Goal: Transaction & Acquisition: Purchase product/service

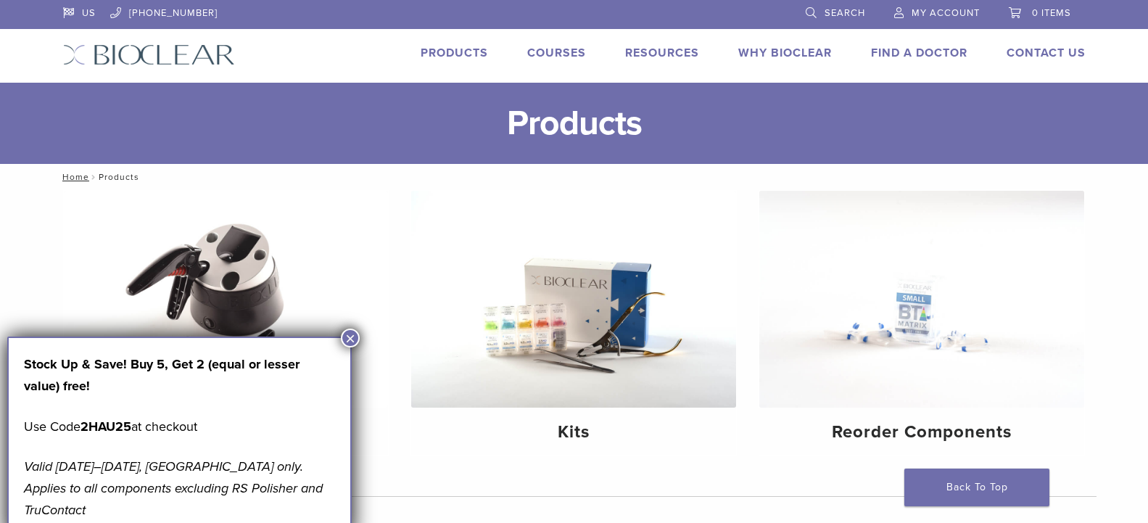
click at [349, 334] on button "×" at bounding box center [350, 338] width 19 height 19
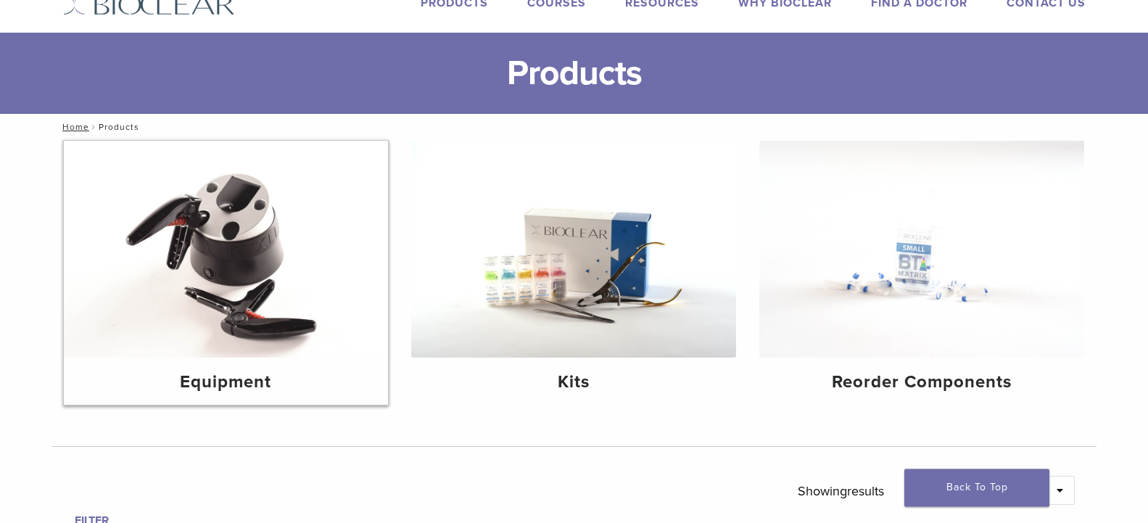
scroll to position [148, 0]
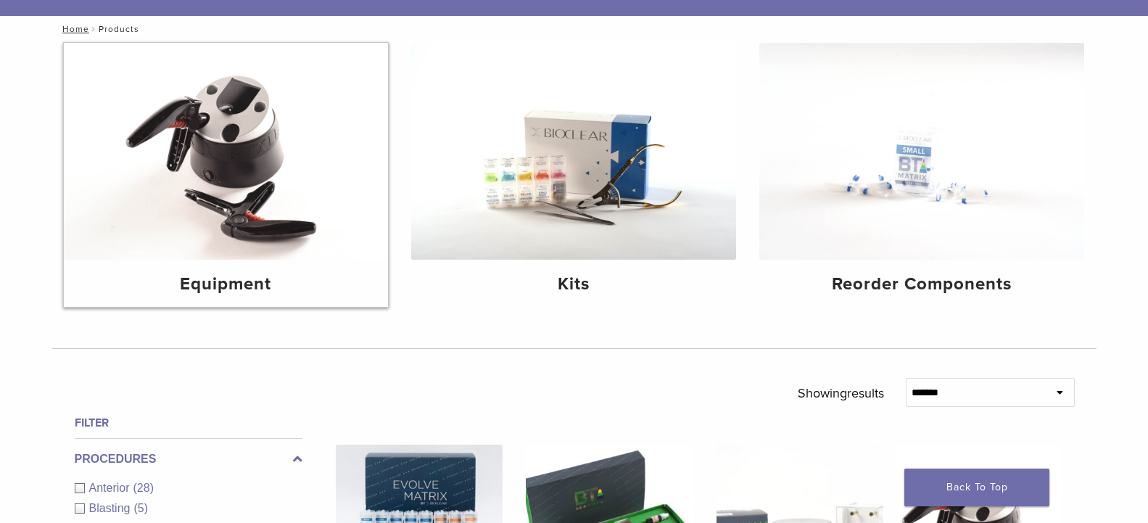
click at [235, 155] on img at bounding box center [226, 151] width 325 height 217
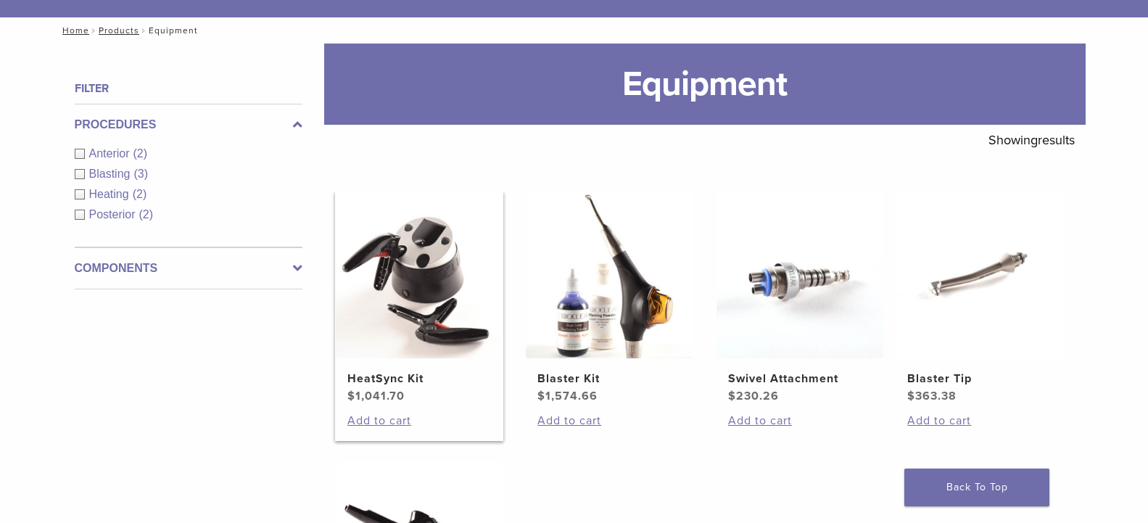
scroll to position [148, 0]
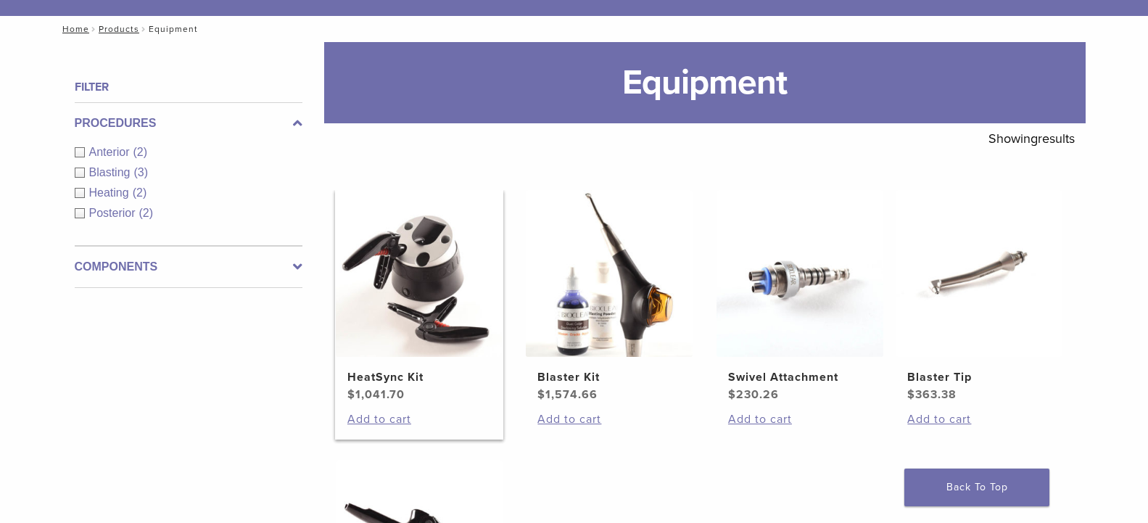
click at [384, 352] on img at bounding box center [419, 273] width 167 height 167
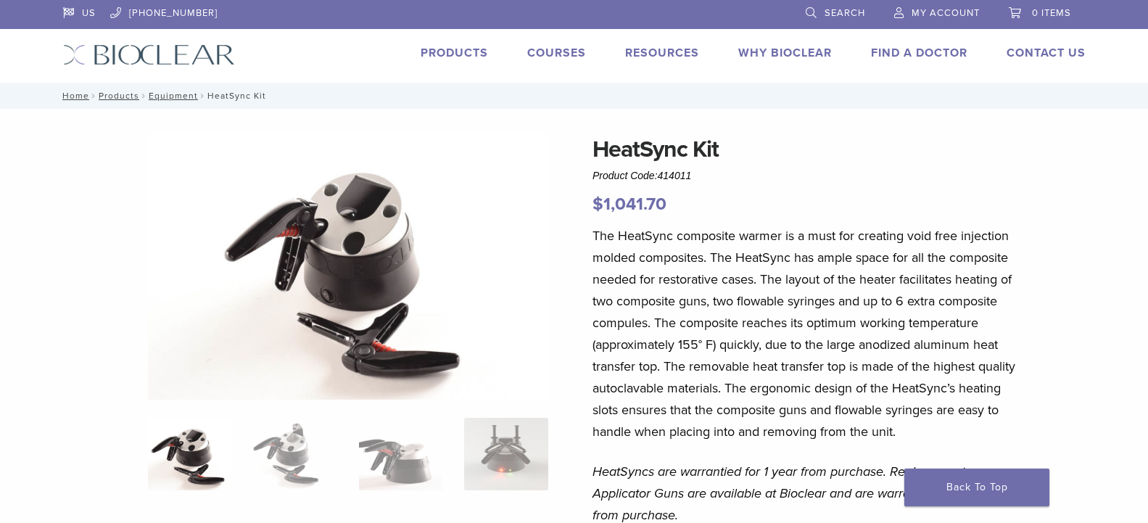
click at [466, 52] on link "Products" at bounding box center [454, 53] width 67 height 15
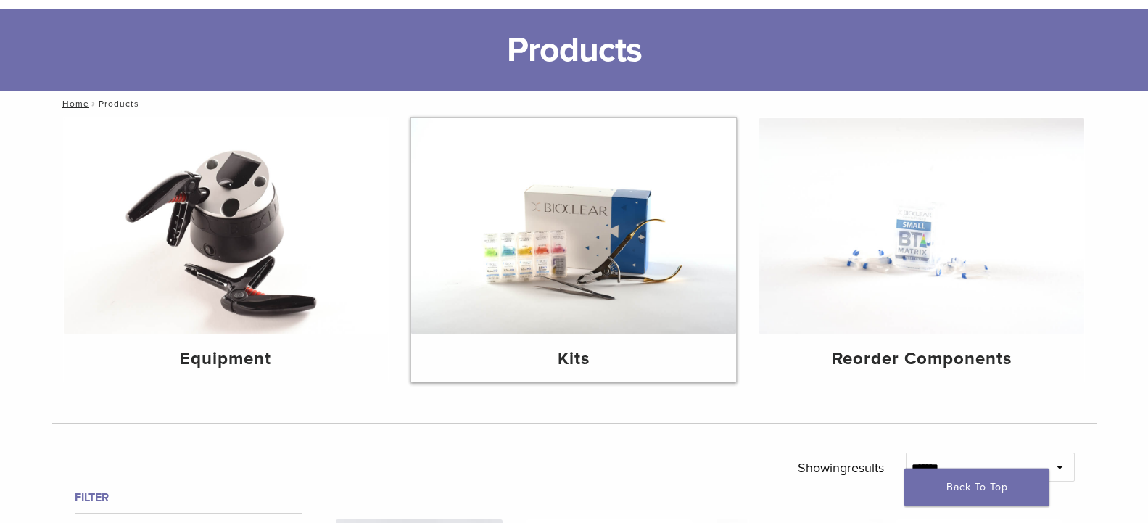
scroll to position [74, 0]
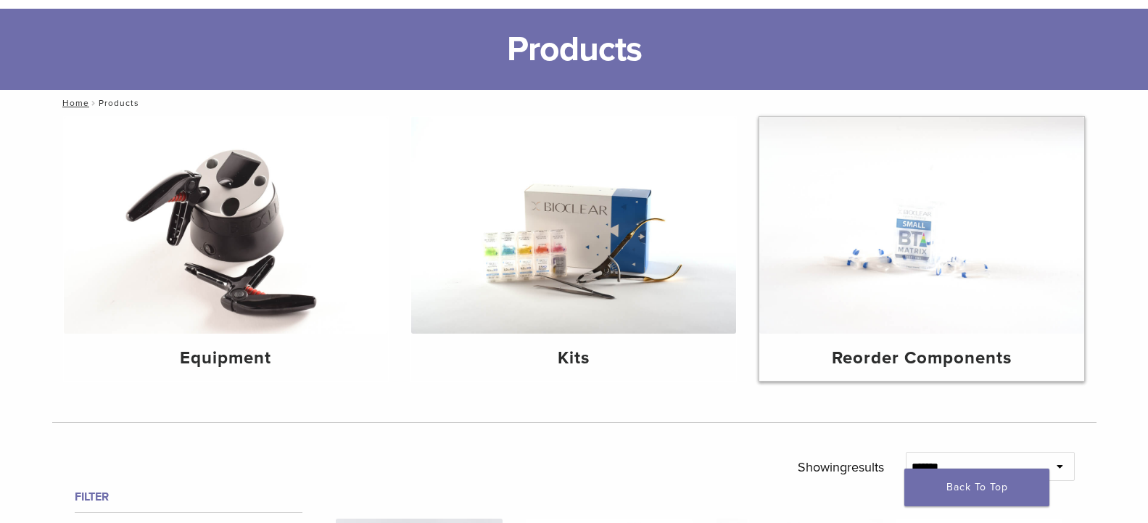
click at [911, 258] on img at bounding box center [921, 225] width 325 height 217
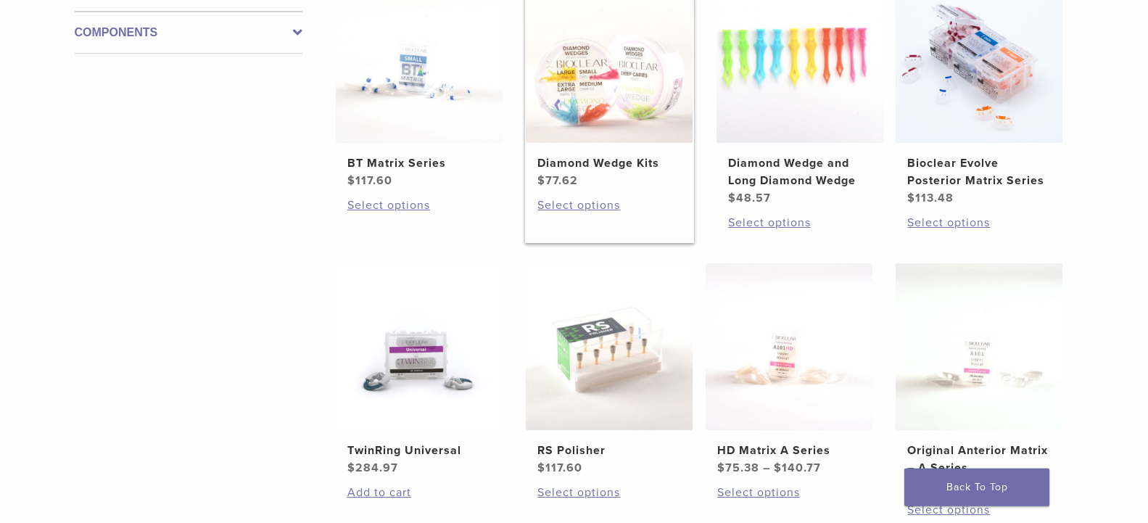
scroll to position [370, 0]
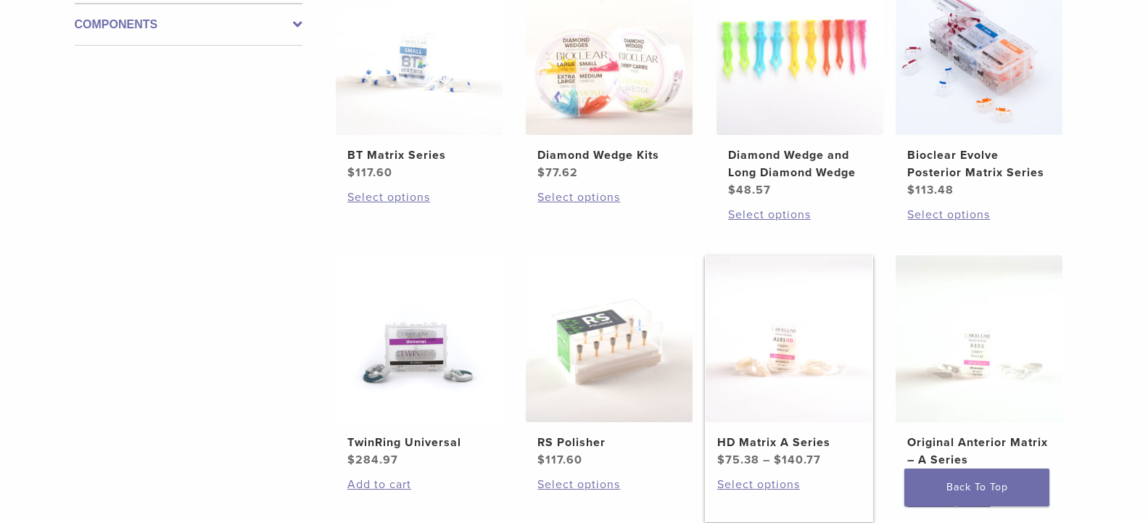
click at [796, 355] on img at bounding box center [789, 338] width 167 height 167
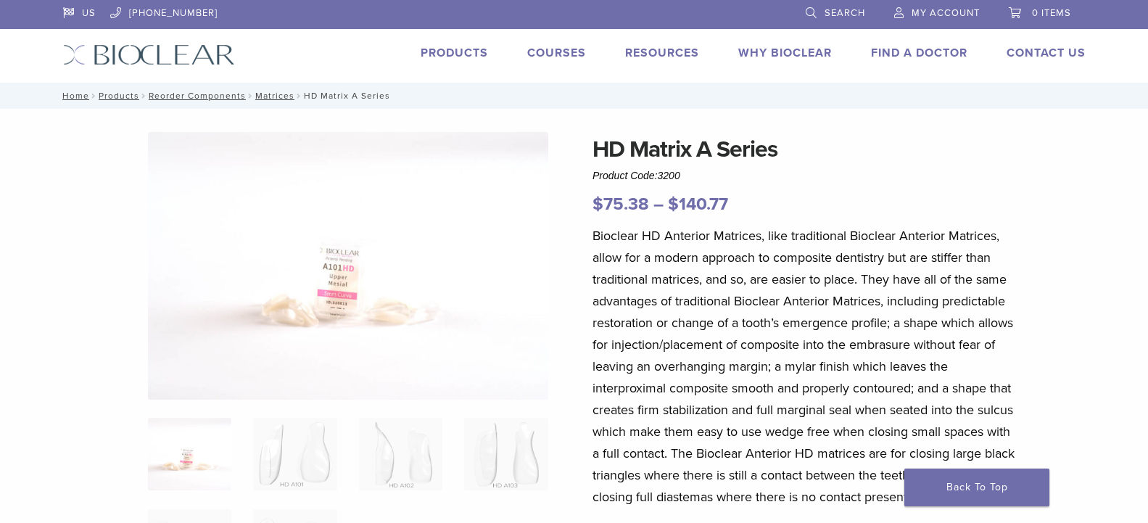
click at [449, 52] on link "Products" at bounding box center [454, 53] width 67 height 15
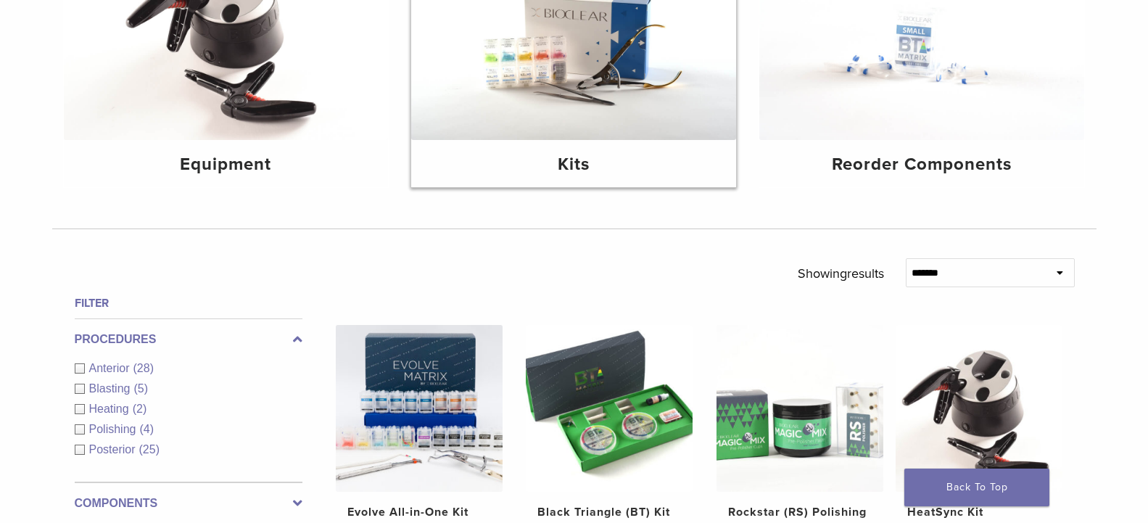
scroll to position [296, 0]
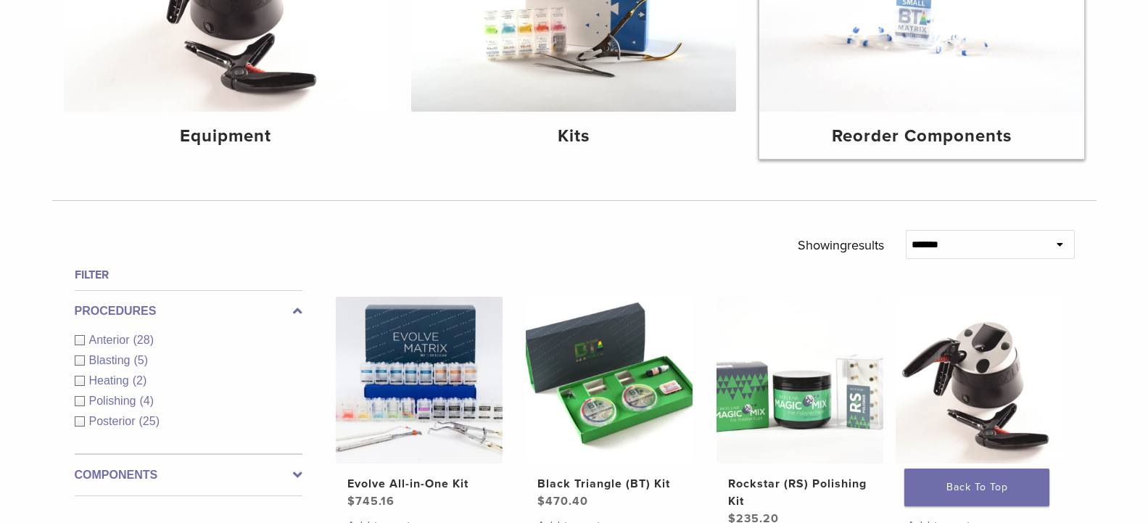
click at [920, 67] on img at bounding box center [921, 3] width 325 height 217
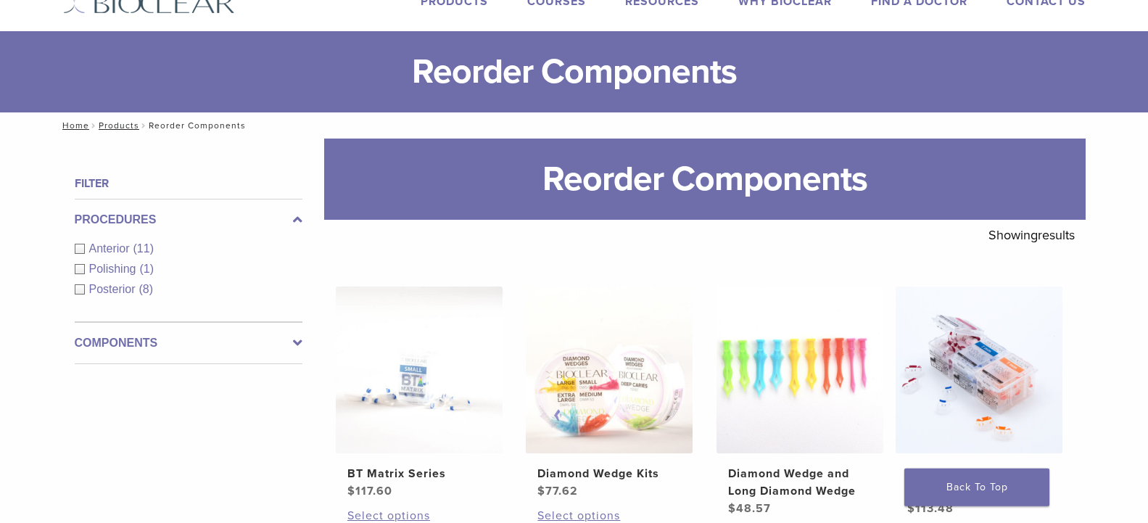
scroll to position [74, 0]
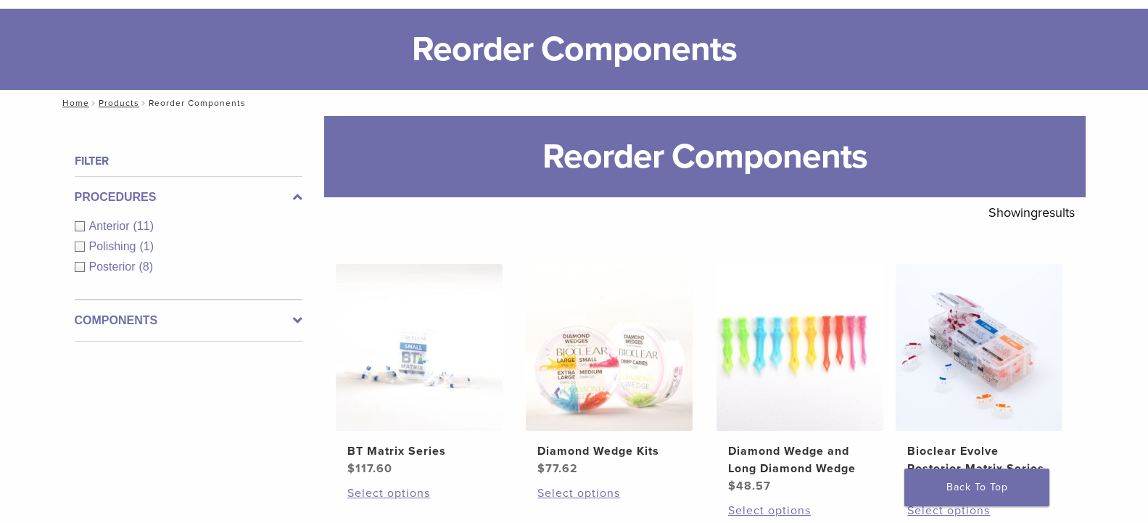
click at [78, 227] on div "Anterior (11)" at bounding box center [189, 226] width 228 height 17
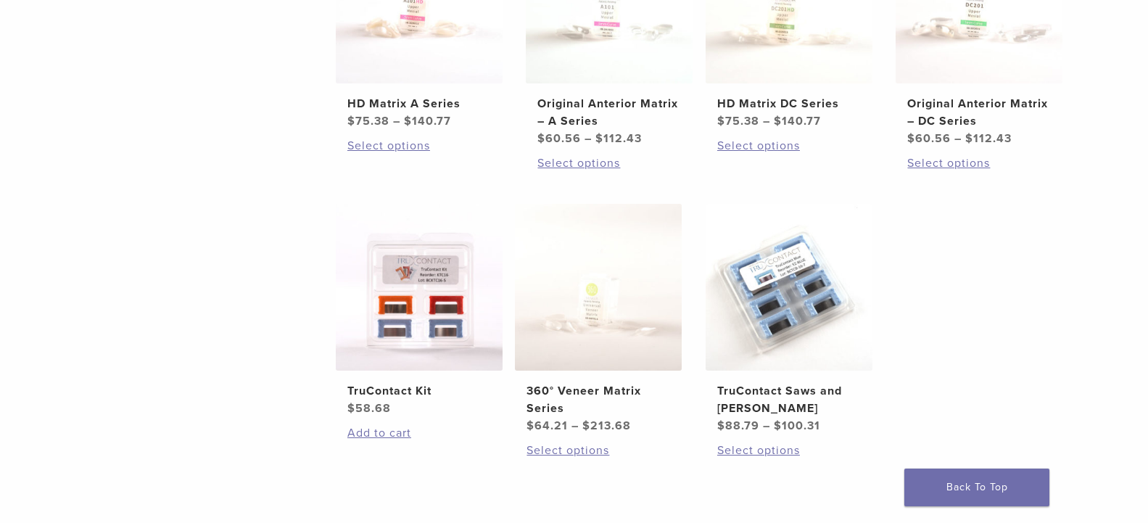
scroll to position [740, 0]
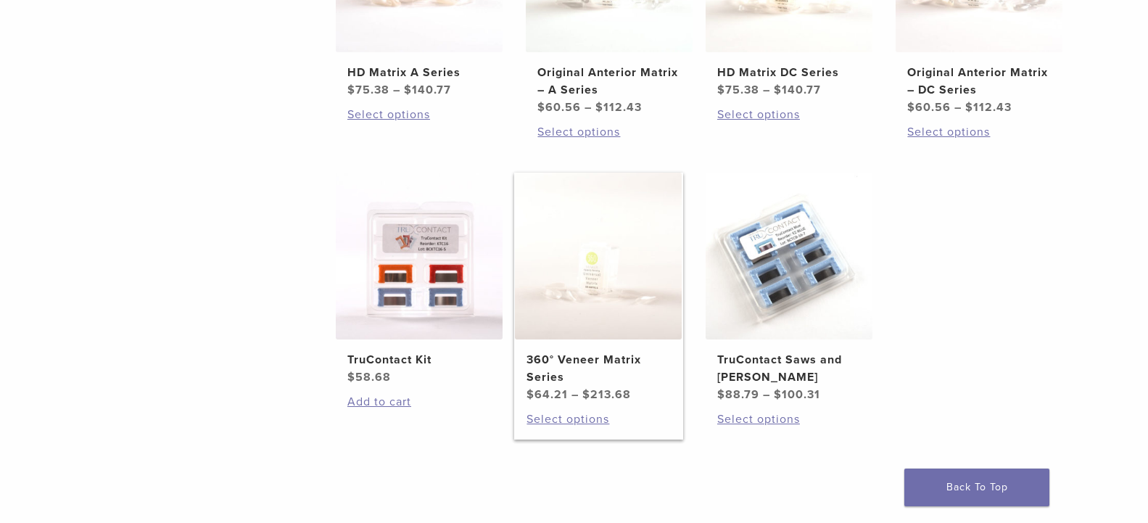
click at [598, 294] on img at bounding box center [598, 256] width 167 height 167
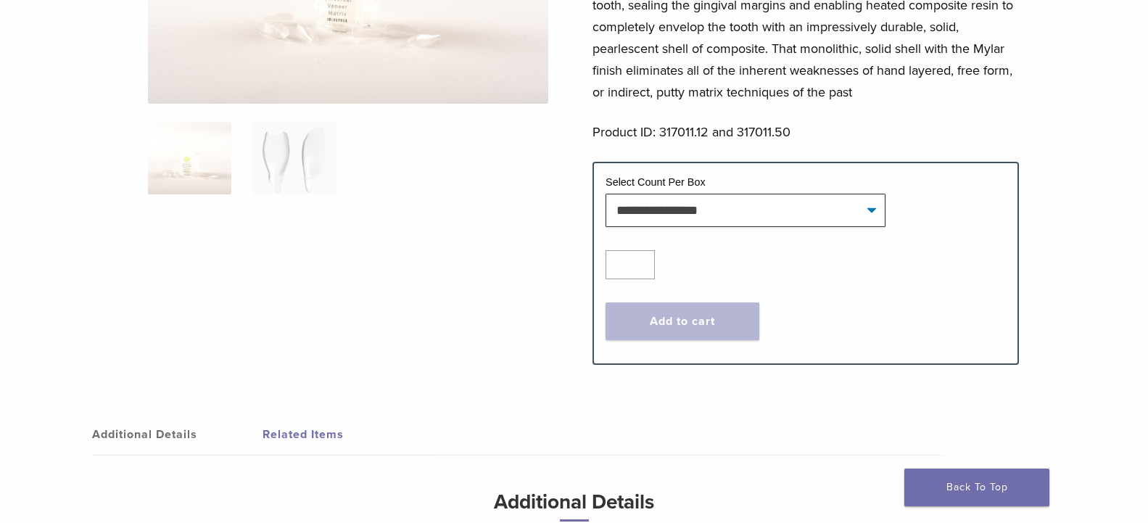
scroll to position [222, 0]
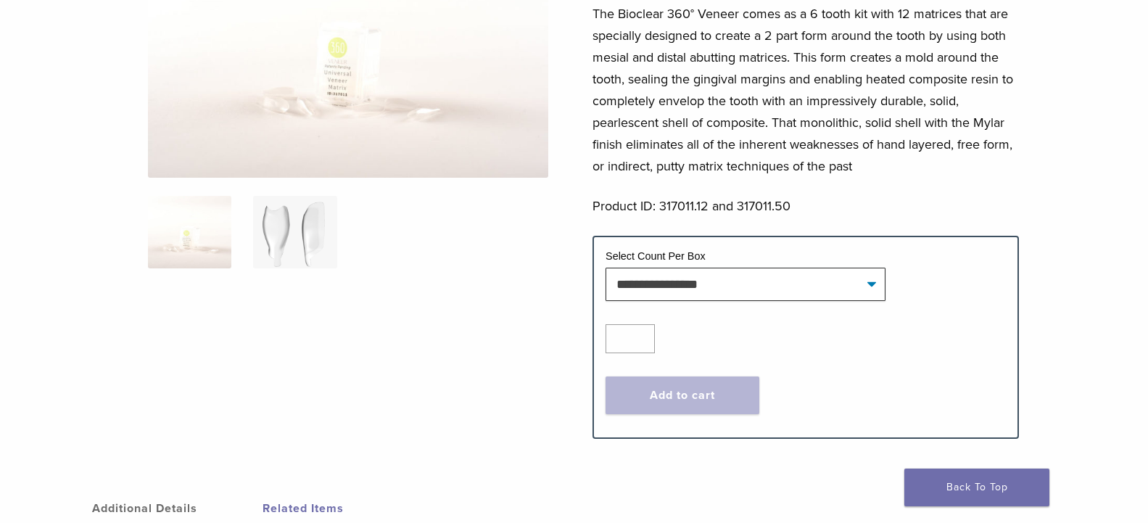
click at [301, 232] on img at bounding box center [294, 232] width 83 height 73
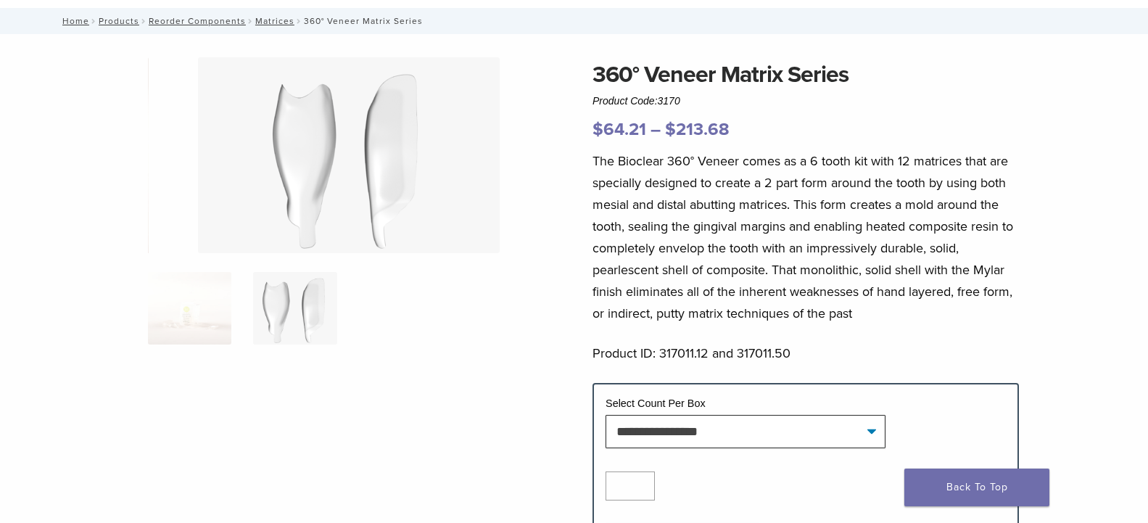
scroll to position [74, 0]
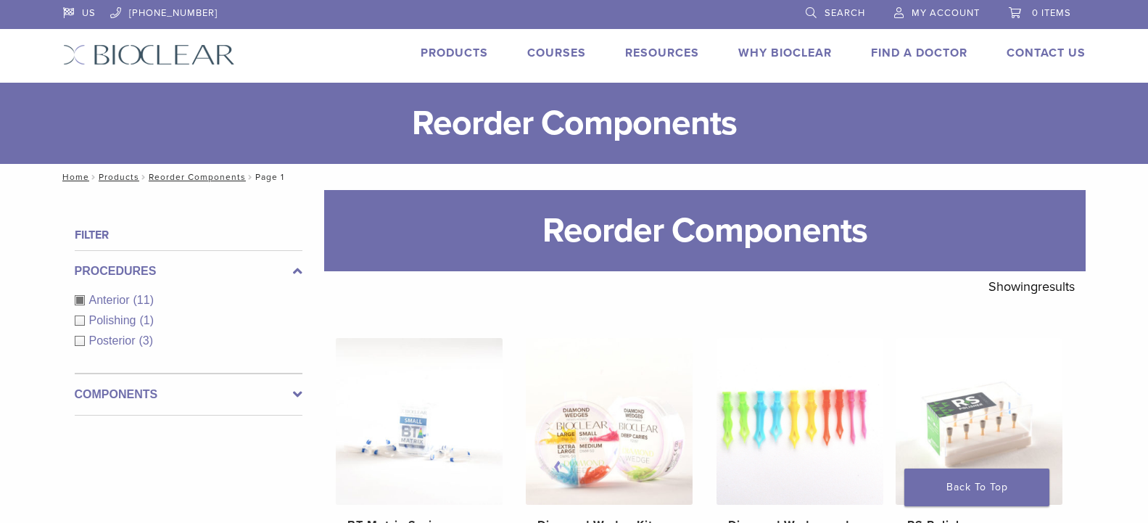
click at [81, 297] on div "Anterior (11)" at bounding box center [189, 300] width 228 height 17
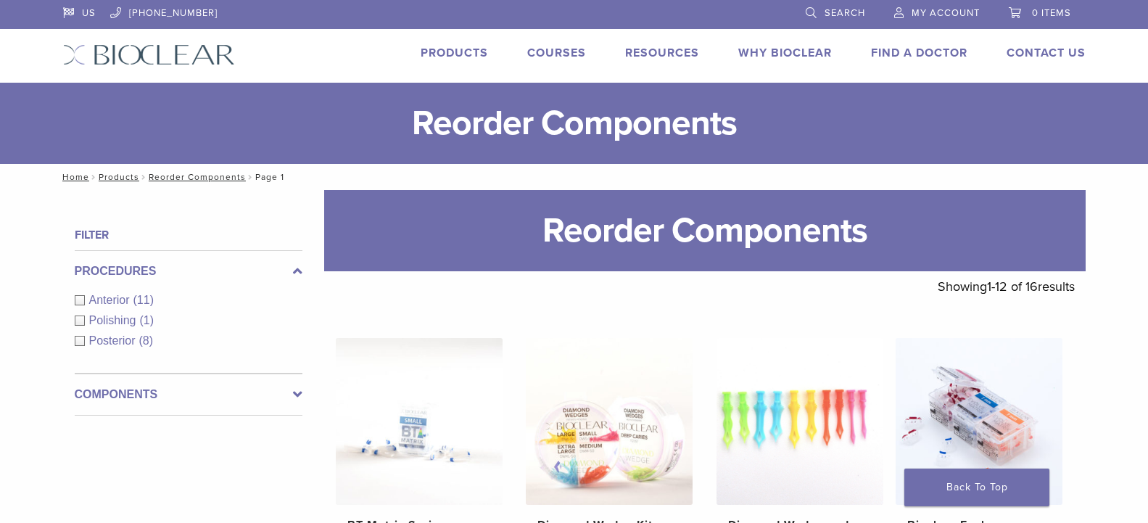
click at [465, 51] on link "Products" at bounding box center [454, 53] width 67 height 15
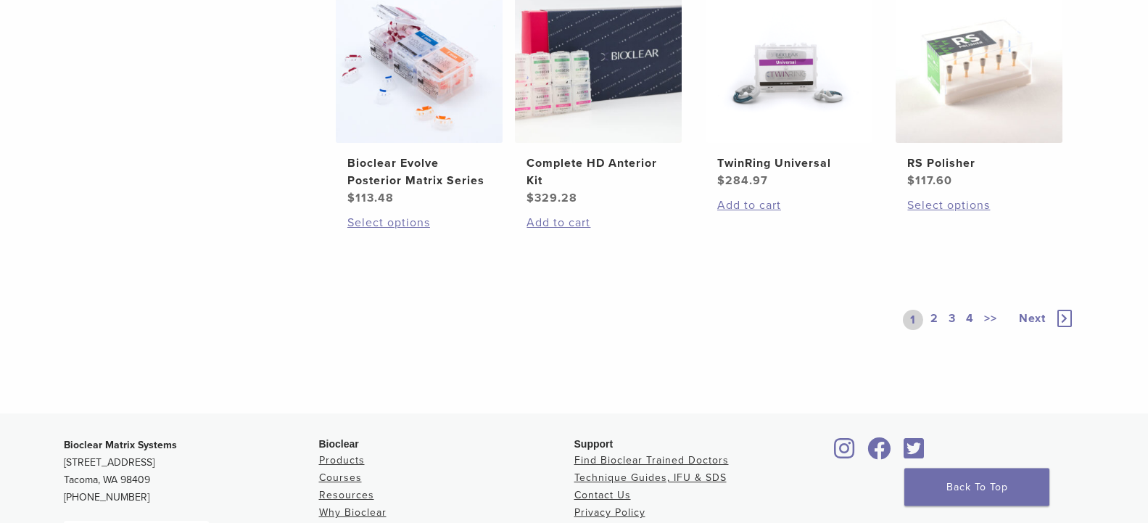
scroll to position [1184, 0]
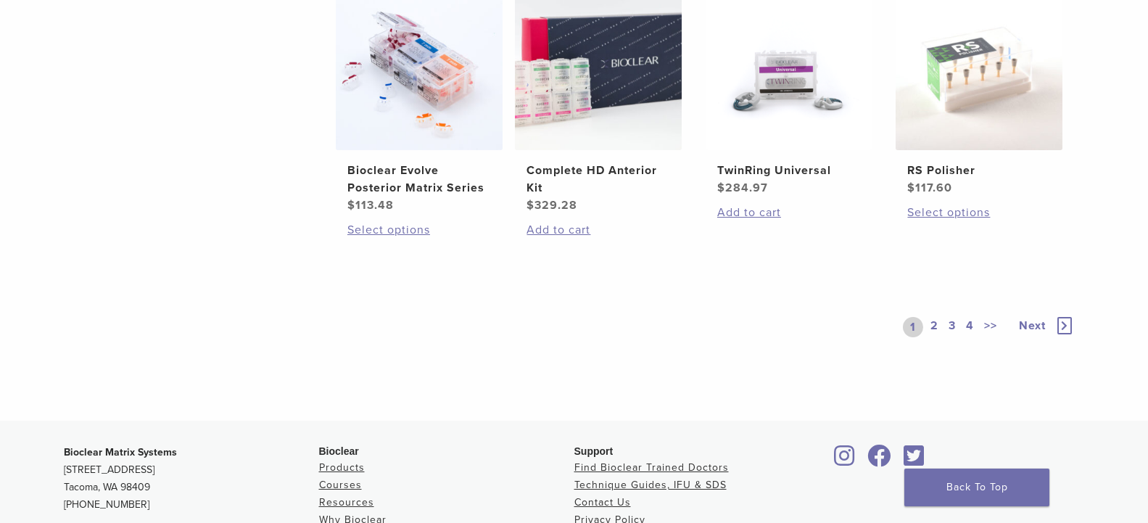
click at [1064, 321] on icon at bounding box center [1064, 325] width 15 height 17
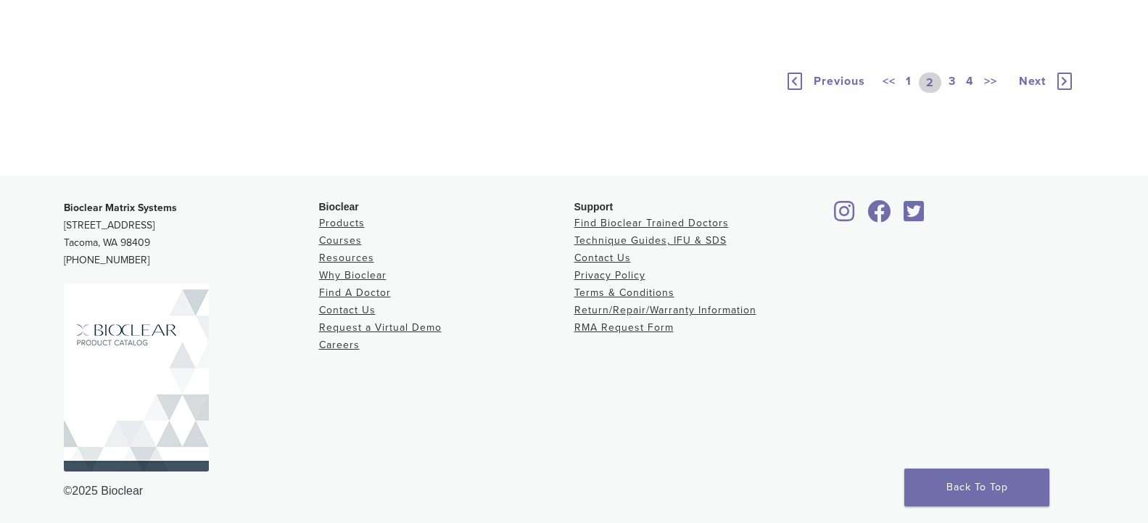
scroll to position [1110, 0]
click at [1062, 90] on icon at bounding box center [1064, 81] width 15 height 17
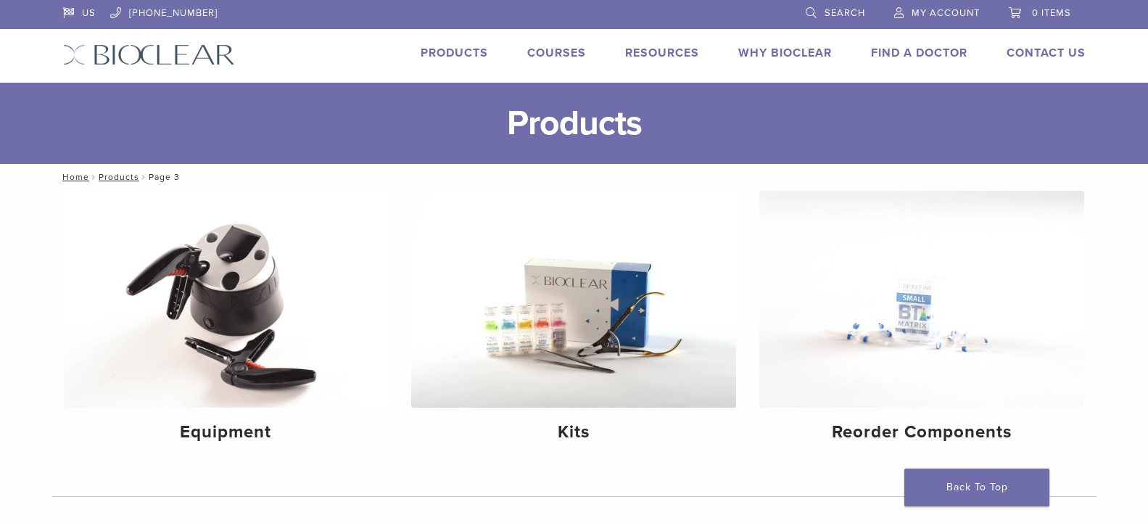
scroll to position [1110, 0]
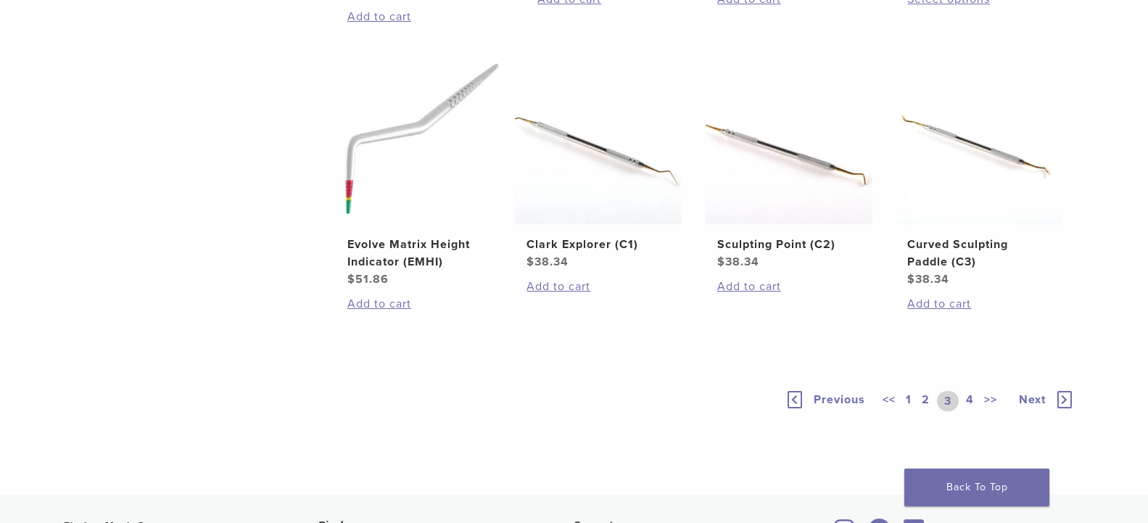
click at [1063, 401] on icon at bounding box center [1064, 399] width 15 height 17
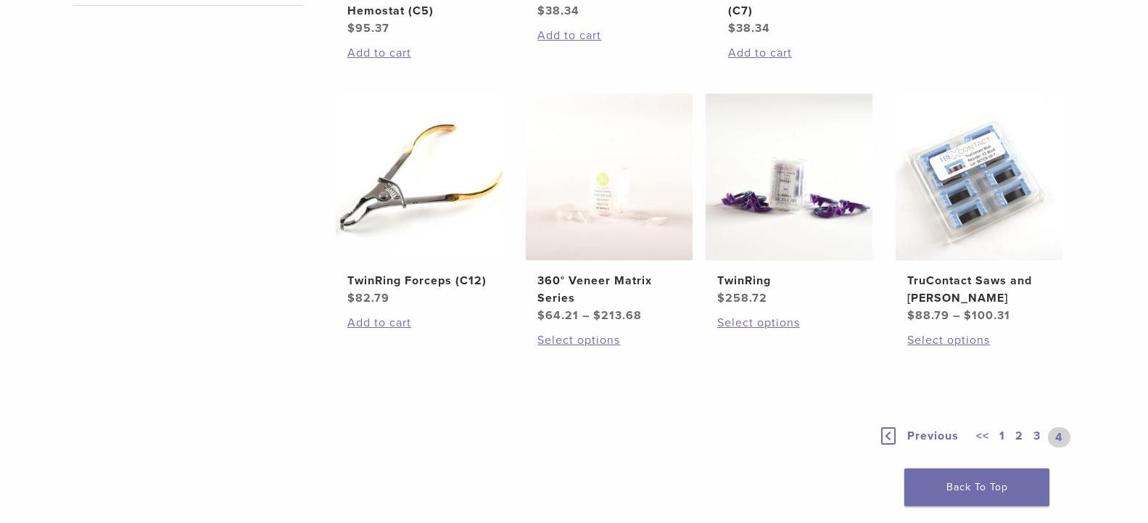
scroll to position [814, 0]
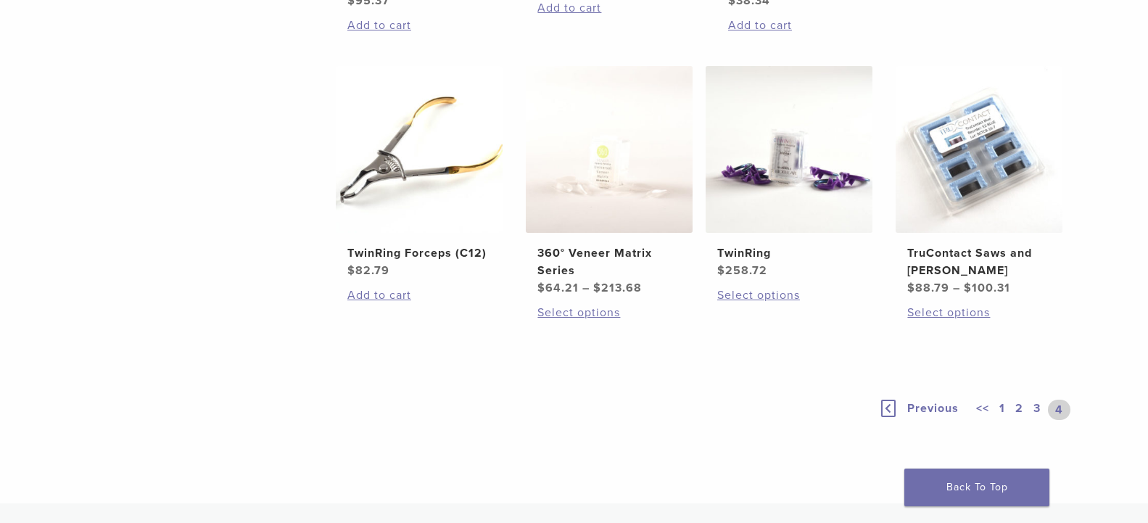
click at [983, 407] on link "<<" at bounding box center [982, 410] width 19 height 20
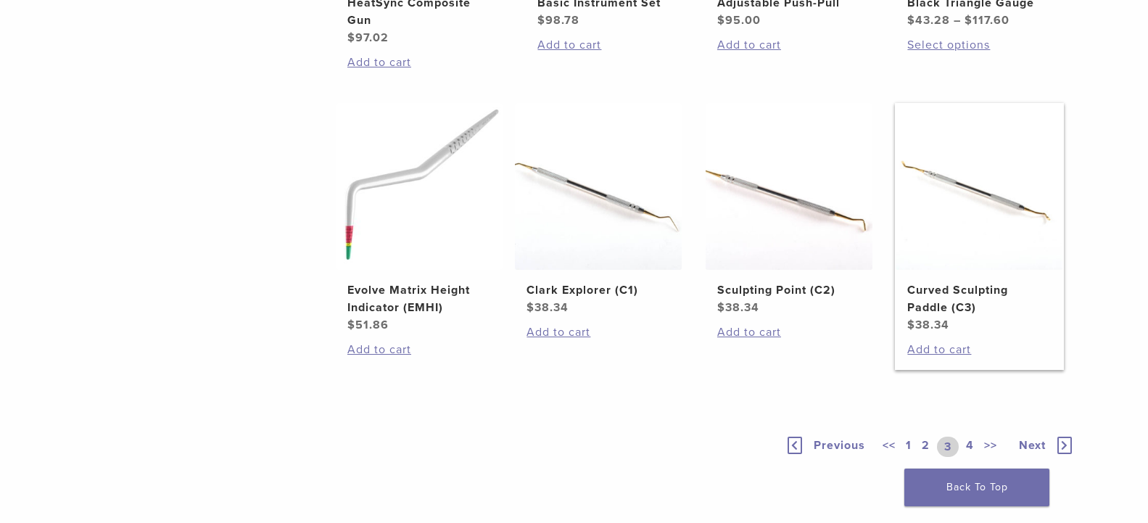
scroll to position [1110, 0]
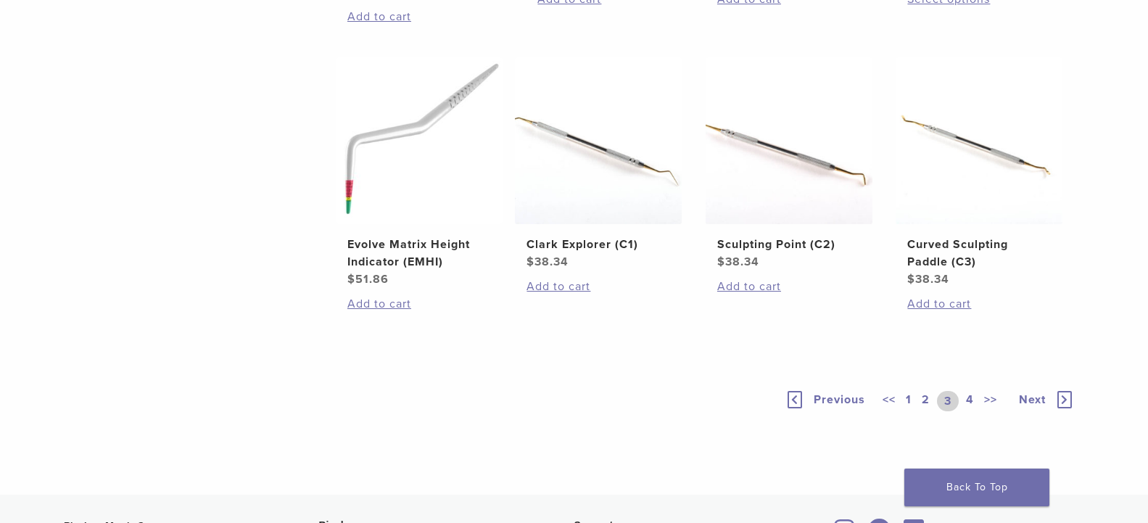
click at [887, 400] on link "<<" at bounding box center [889, 401] width 19 height 20
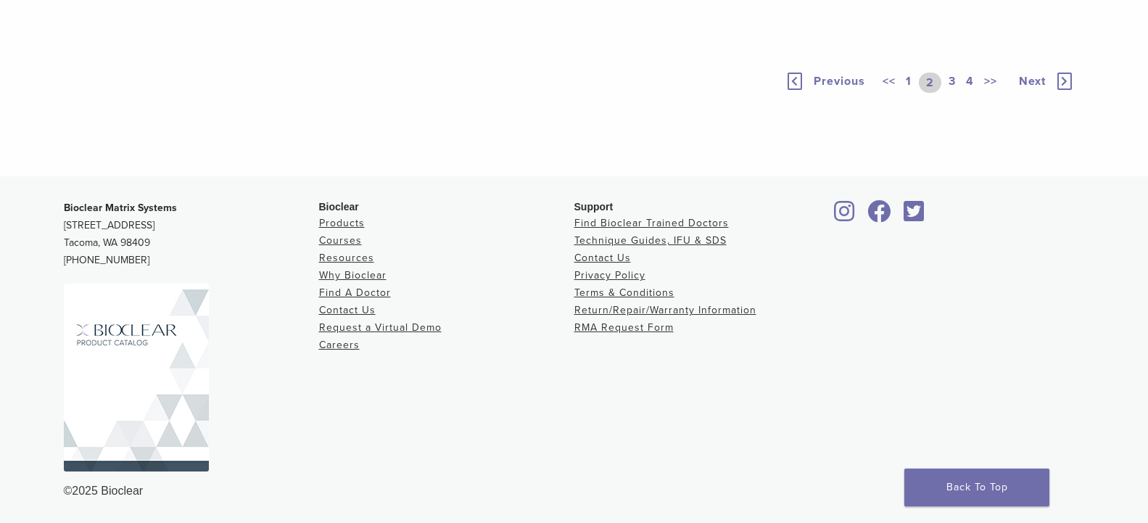
click at [907, 93] on link "1" at bounding box center [909, 83] width 12 height 20
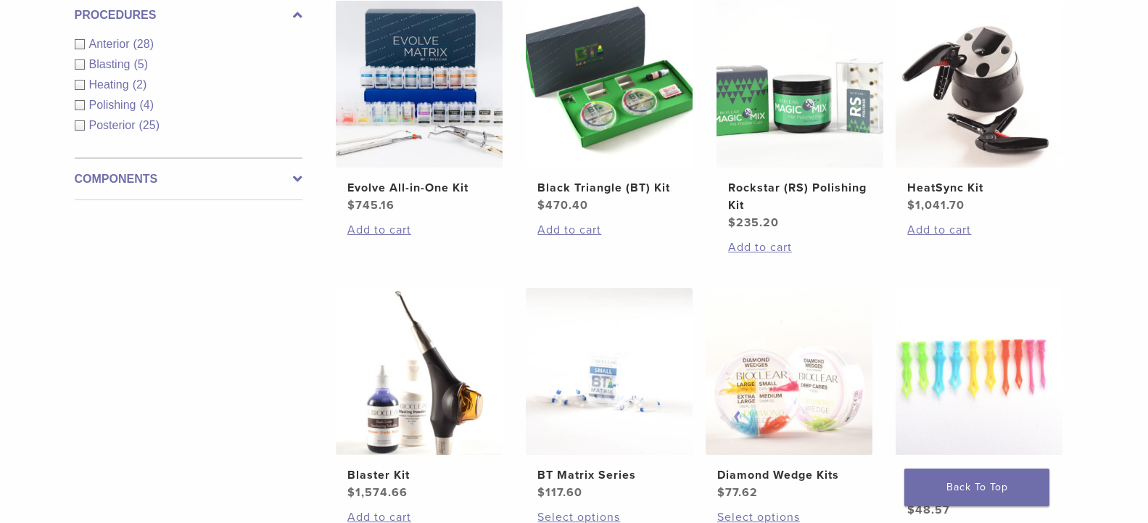
scroll to position [518, 0]
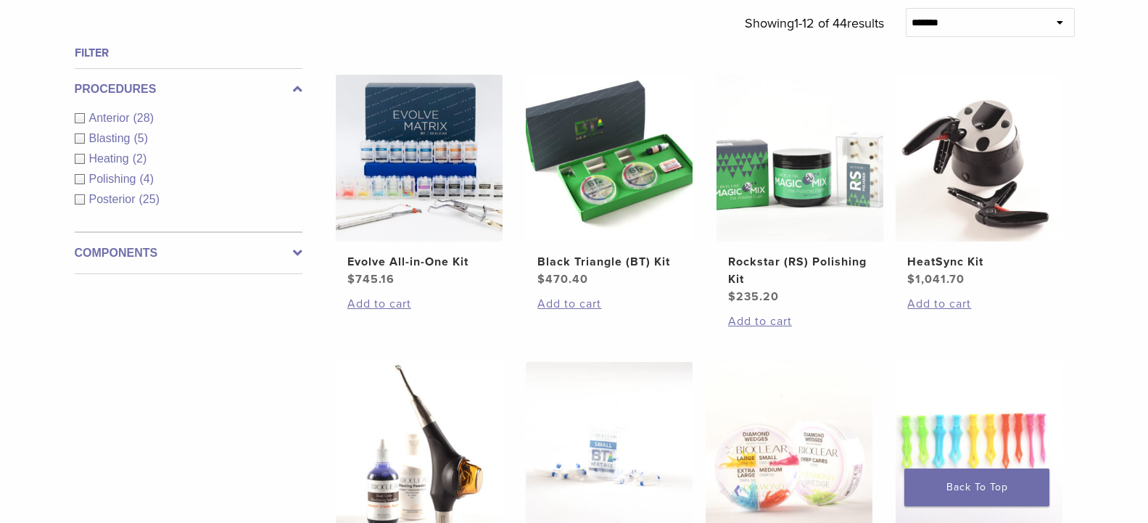
click at [296, 252] on icon at bounding box center [297, 252] width 9 height 17
click at [136, 200] on span "Matrix Bands" at bounding box center [124, 200] width 71 height 12
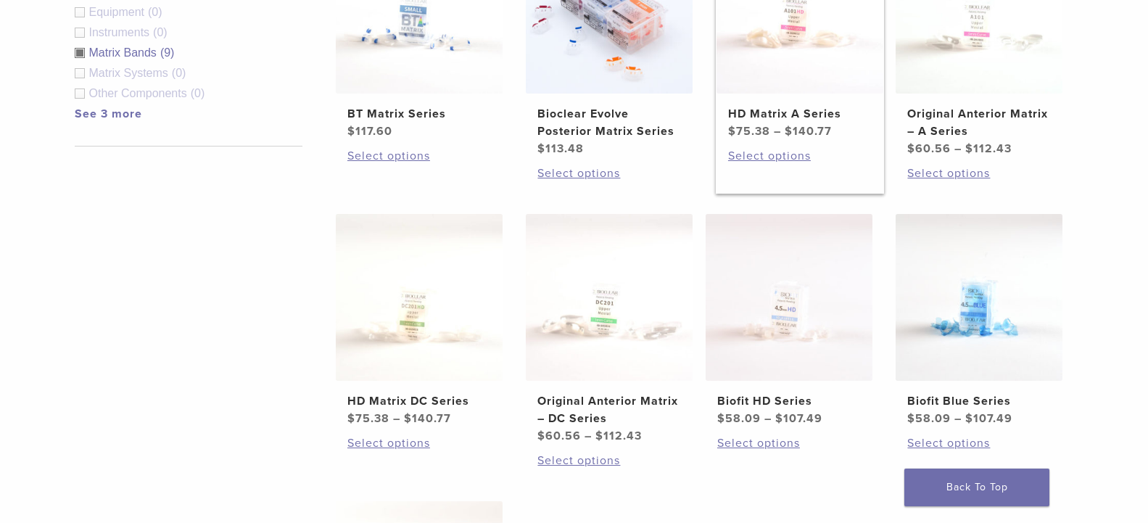
scroll to position [592, 0]
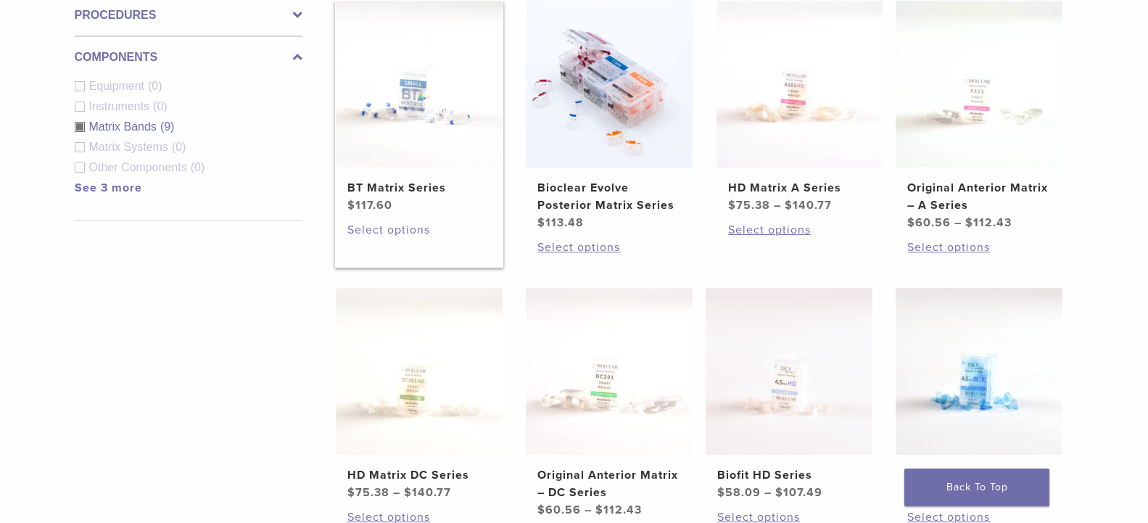
click at [376, 226] on link "Select options" at bounding box center [419, 229] width 144 height 17
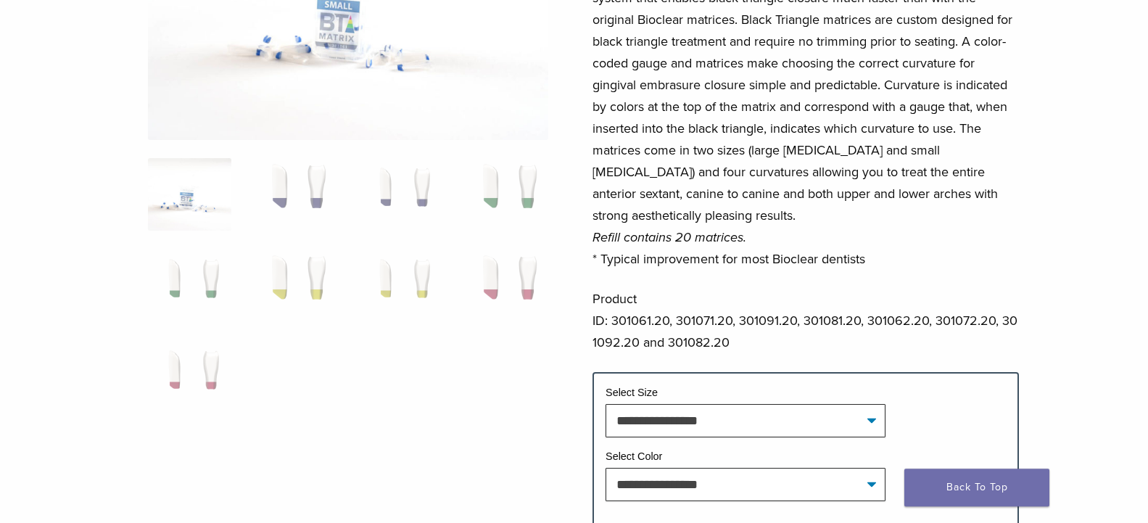
scroll to position [296, 0]
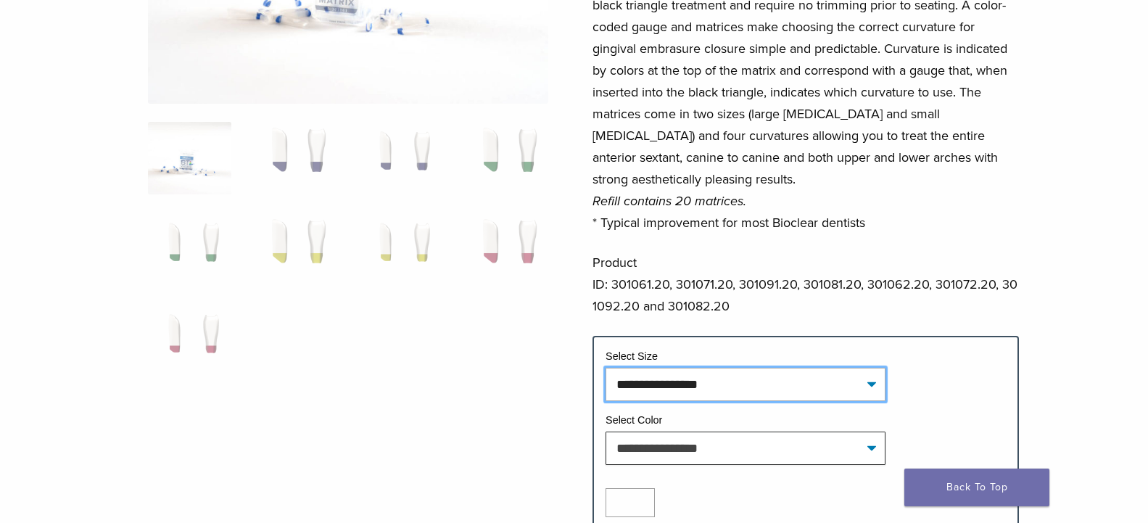
click at [606, 368] on select "**********" at bounding box center [746, 384] width 280 height 33
